Goal: Information Seeking & Learning: Learn about a topic

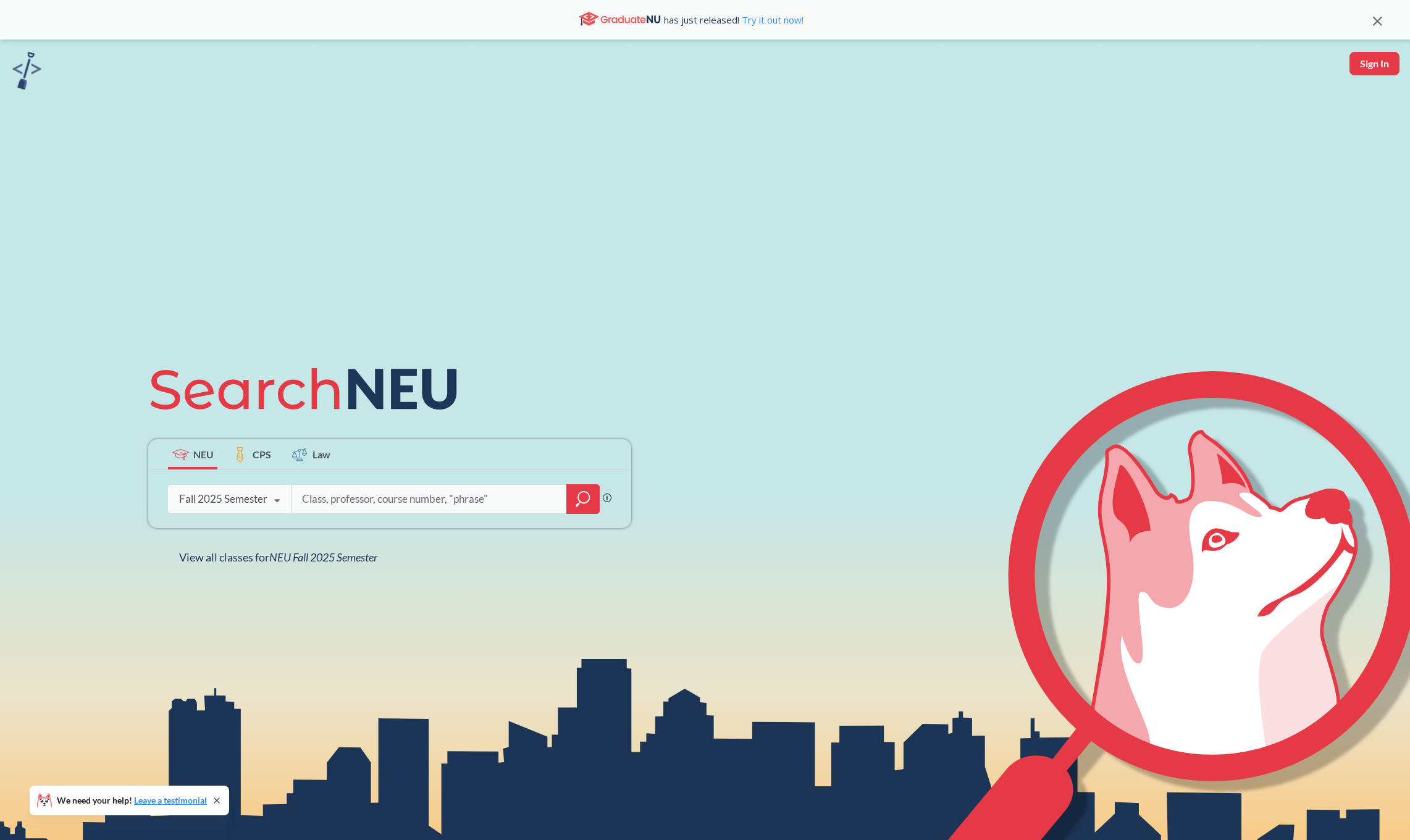
click at [346, 499] on input "search" at bounding box center [429, 499] width 257 height 26
click at [359, 494] on input "search" at bounding box center [429, 499] width 257 height 26
paste input "CS4530"
type input "CS4530"
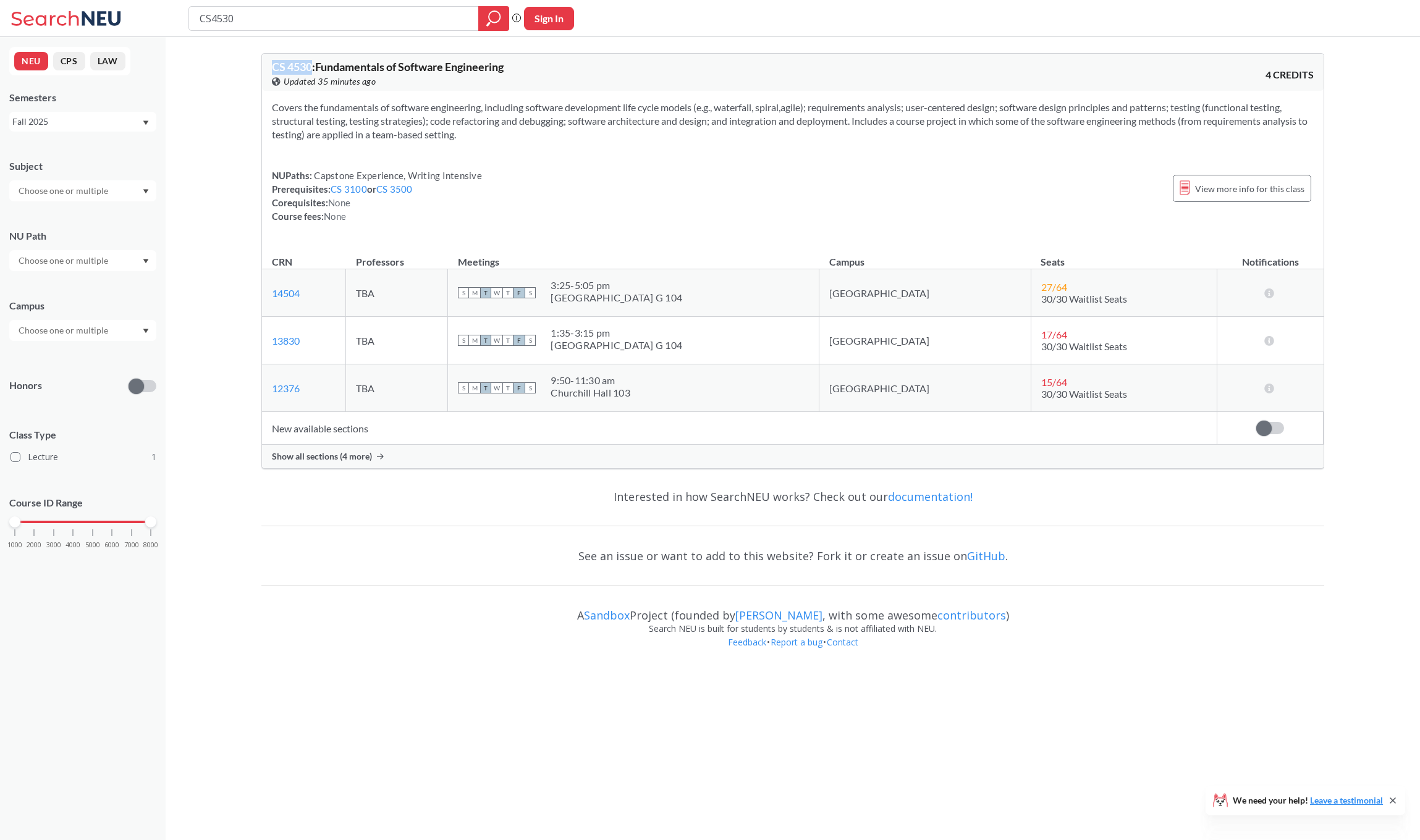
drag, startPoint x: 313, startPoint y: 65, endPoint x: 269, endPoint y: 65, distance: 44.0
click at [269, 65] on div "CS 4530 : Fundamentals of Software Engineering View this course on Banner. Upda…" at bounding box center [792, 72] width 1062 height 37
copy span "CS 4530"
click at [294, 72] on span "CS 4530 : Fundamentals of Software Engineering" at bounding box center [388, 66] width 232 height 14
